Goal: Find specific page/section: Find specific page/section

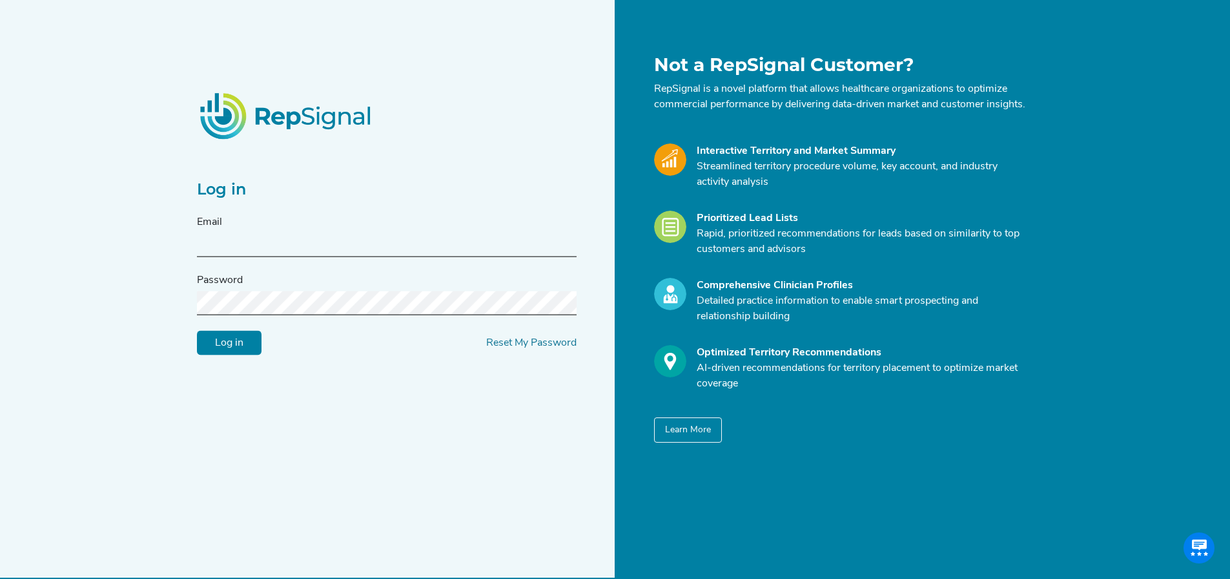
click at [407, 242] on input "text" at bounding box center [387, 245] width 380 height 24
type input "[PERSON_NAME][EMAIL_ADDRESS][PERSON_NAME][DOMAIN_NAME]"
click at [245, 355] on input "Log in" at bounding box center [229, 343] width 65 height 25
click at [149, 283] on div "Log in Email kelli.gonzalez@medtronic.com Password Log in Reset My Password Not…" at bounding box center [615, 301] width 1230 height 603
click at [236, 348] on input "Log in" at bounding box center [229, 343] width 65 height 25
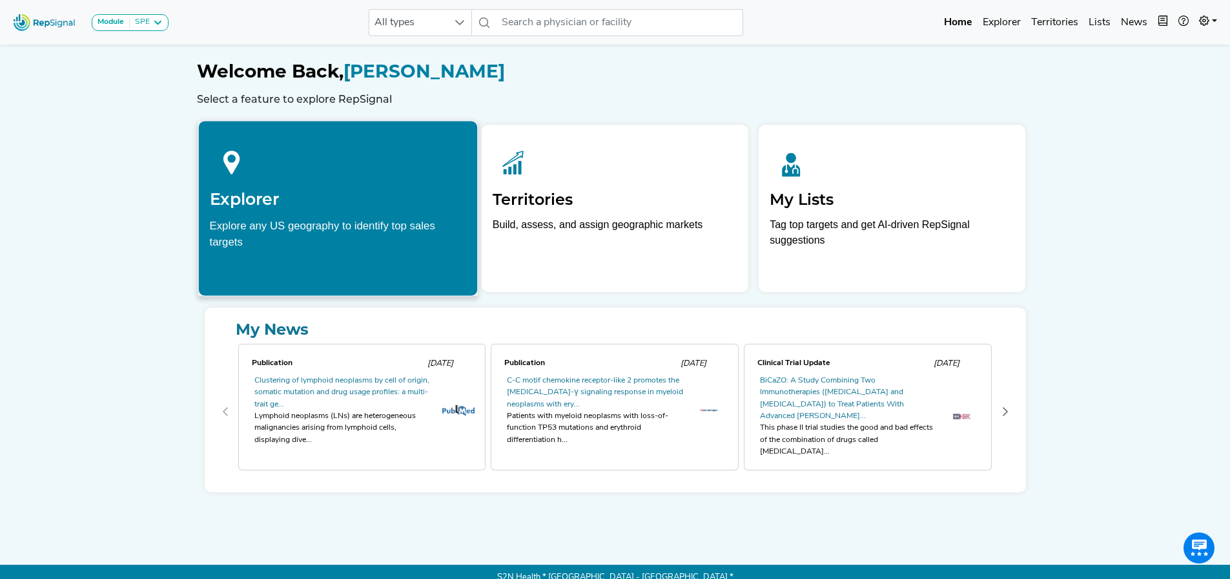
click at [328, 180] on div at bounding box center [337, 160] width 257 height 57
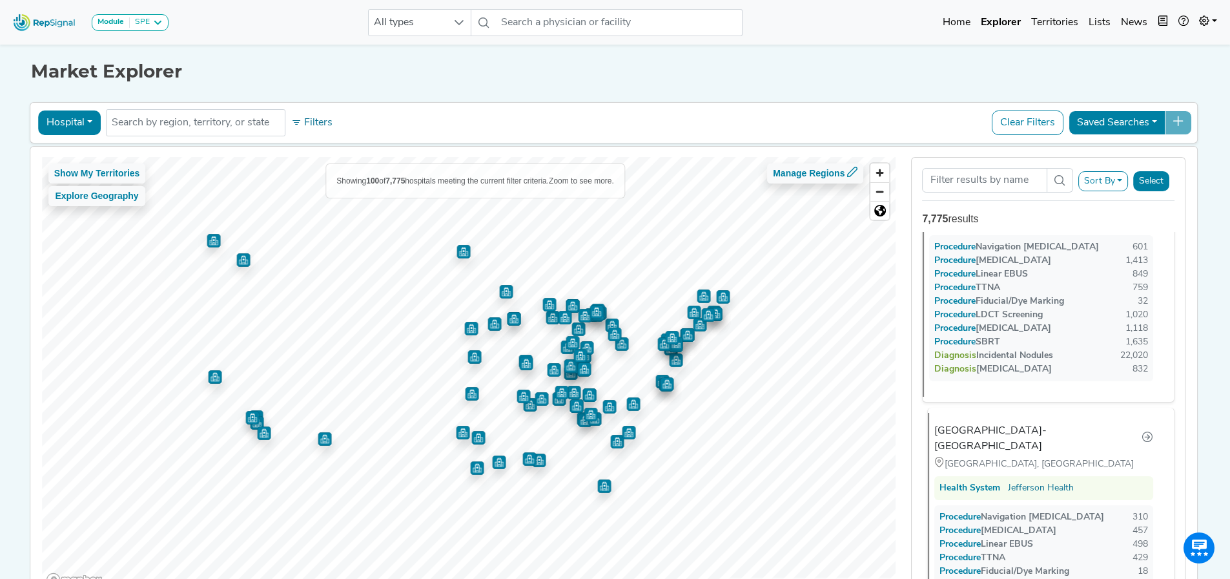
scroll to position [775, 0]
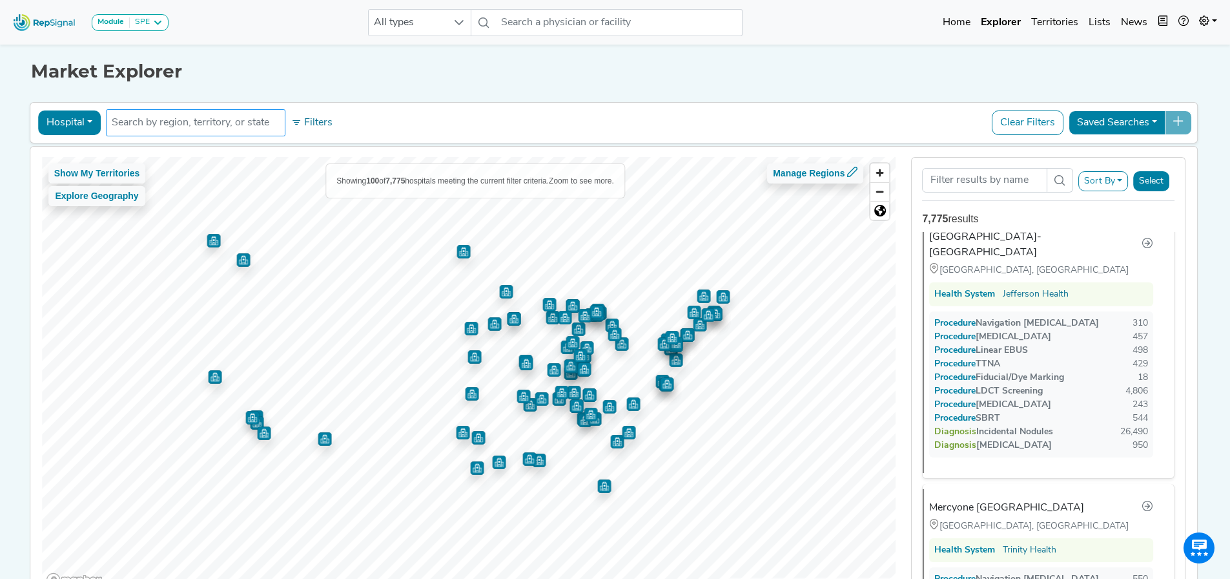
click at [153, 125] on input "text" at bounding box center [196, 123] width 168 height 16
type input "Bronson"
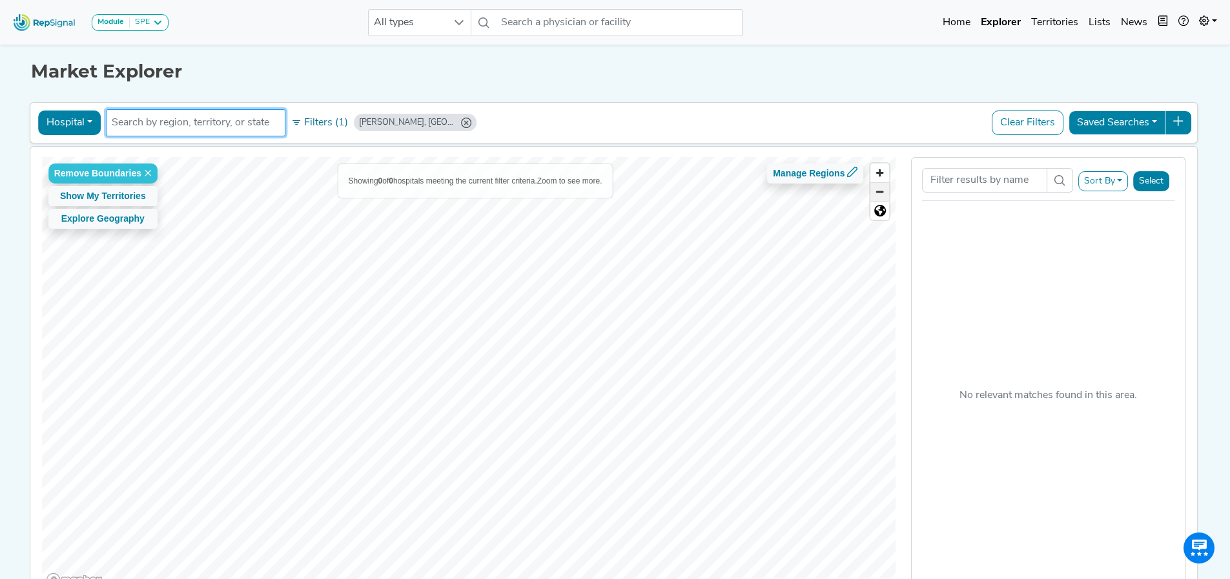
click at [882, 193] on span "Zoom out" at bounding box center [880, 192] width 19 height 18
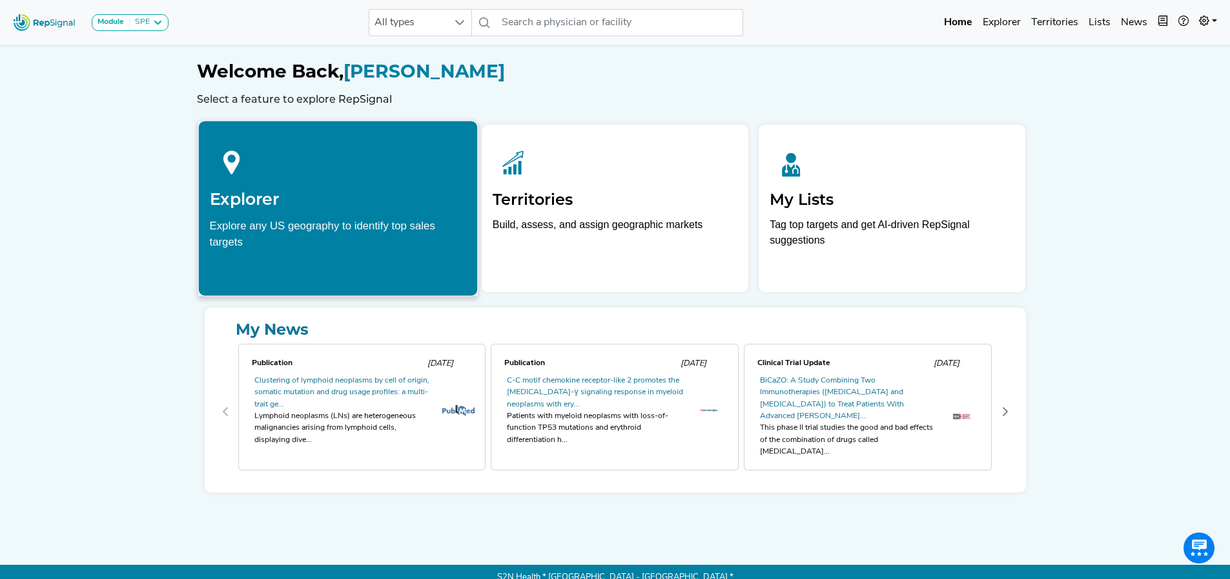
drag, startPoint x: 291, startPoint y: 217, endPoint x: 299, endPoint y: 196, distance: 22.3
click at [299, 196] on h2 "Explorer" at bounding box center [337, 198] width 257 height 19
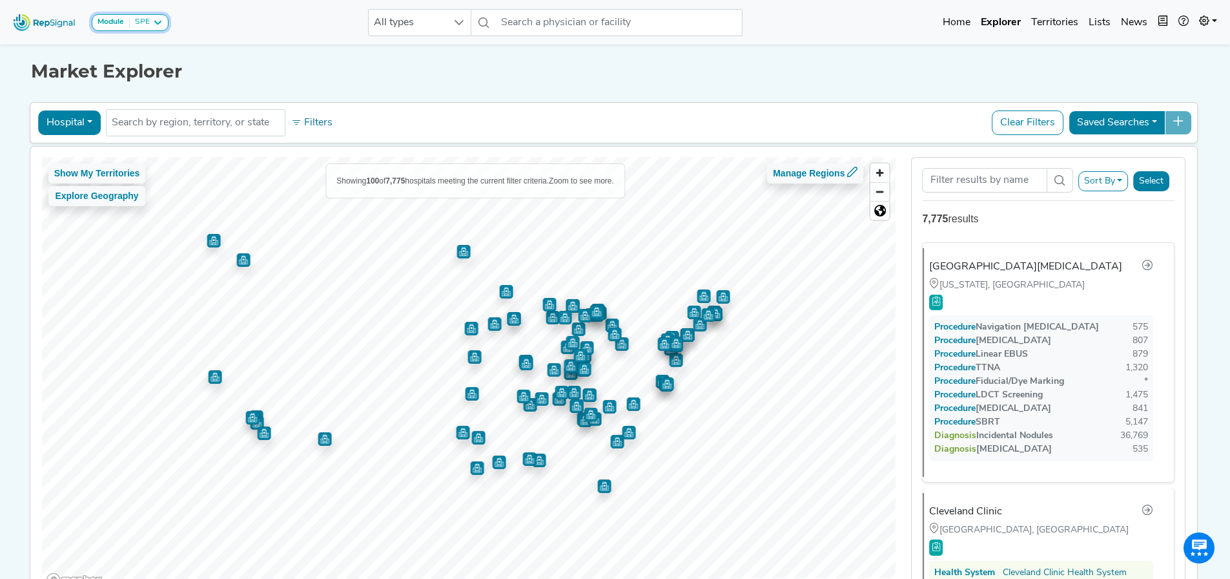
click at [158, 25] on icon at bounding box center [157, 22] width 10 height 10
click at [140, 85] on link "SBRT" at bounding box center [154, 85] width 125 height 19
click at [163, 25] on icon at bounding box center [157, 22] width 10 height 10
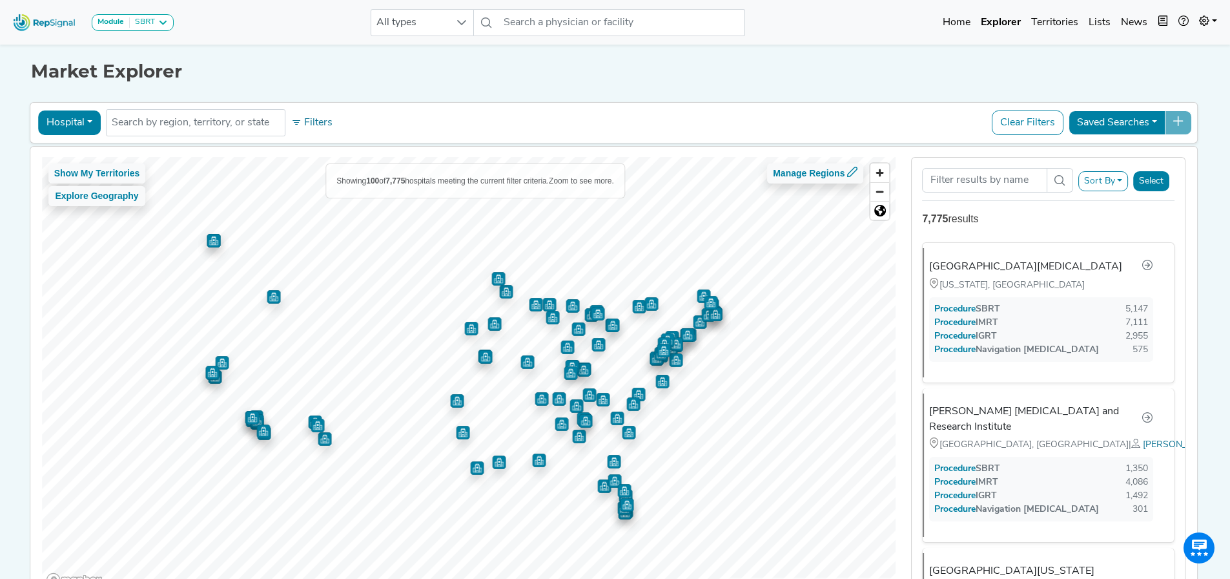
click at [600, 488] on img "Map marker" at bounding box center [604, 486] width 14 height 14
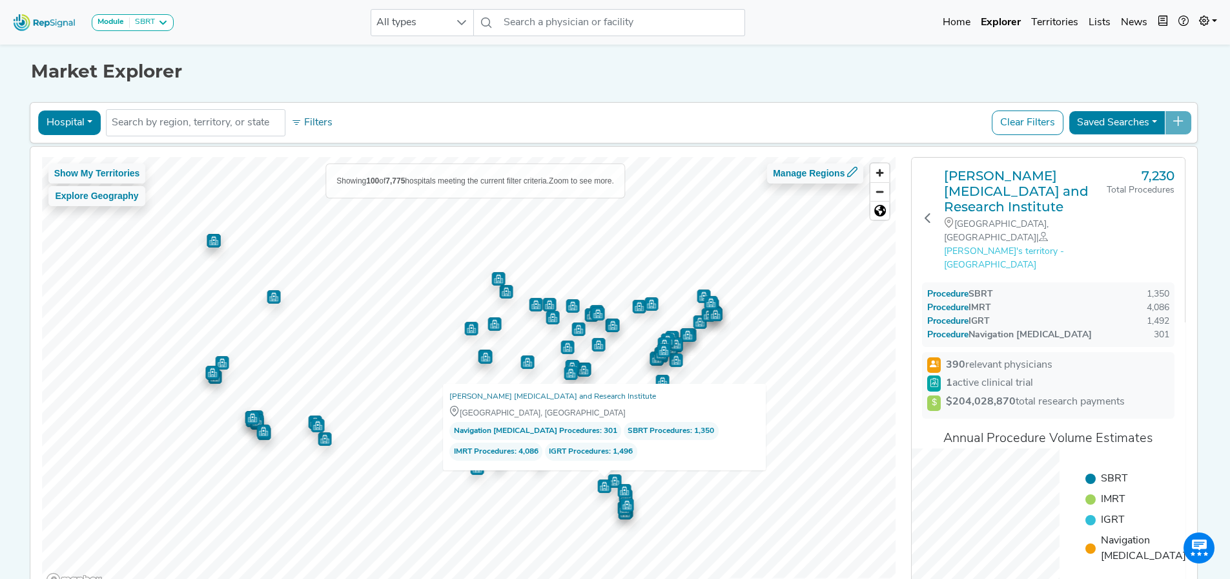
click at [1053, 247] on span "[PERSON_NAME]'s territory - [GEOGRAPHIC_DATA]" at bounding box center [1004, 258] width 120 height 23
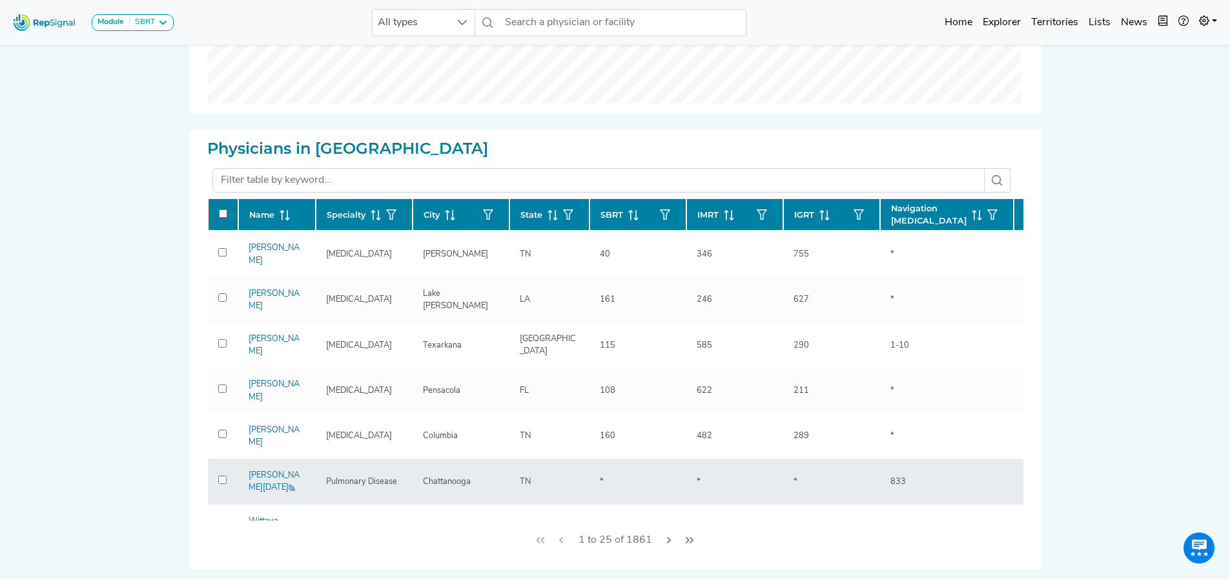
scroll to position [258, 0]
